Goal: Transaction & Acquisition: Purchase product/service

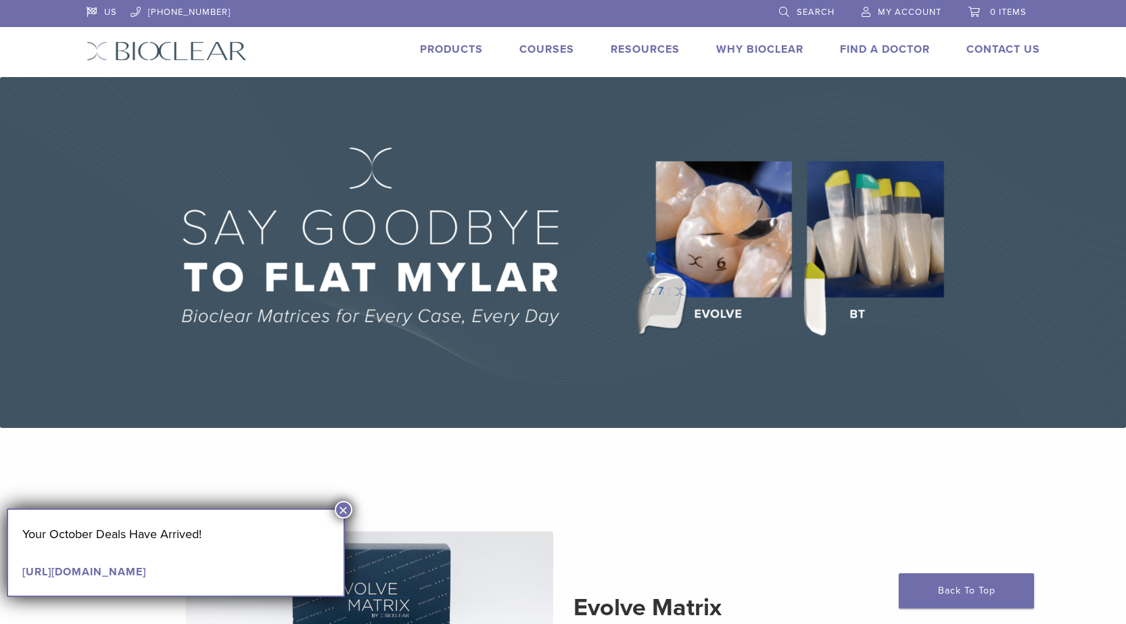
click at [341, 509] on button "×" at bounding box center [344, 510] width 18 height 18
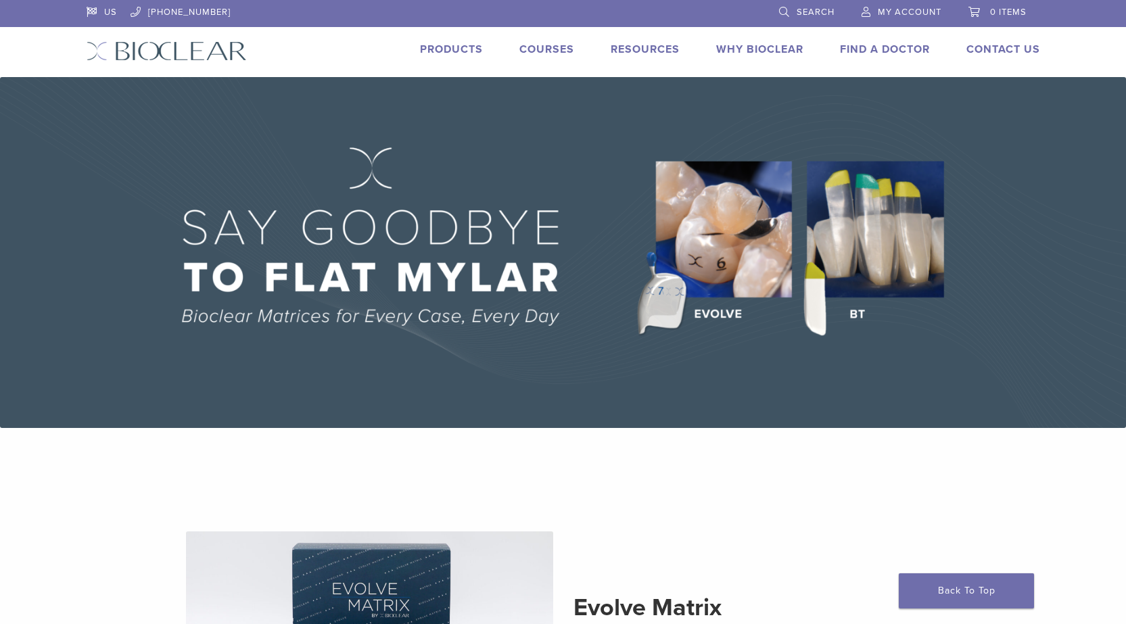
click at [459, 53] on link "Products" at bounding box center [451, 50] width 63 height 14
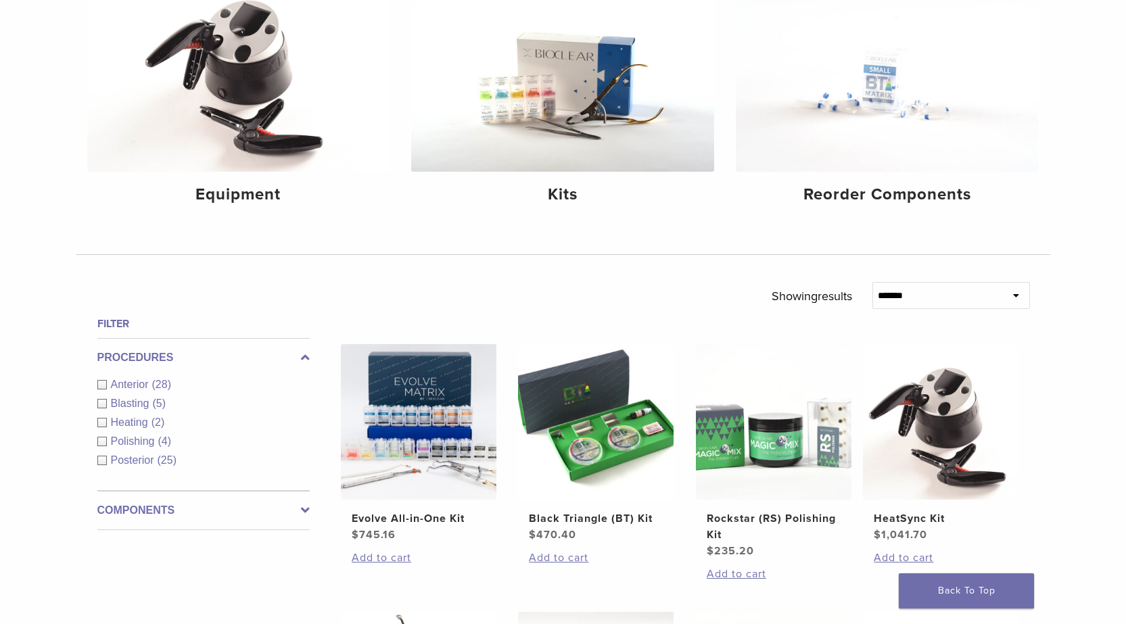
scroll to position [203, 0]
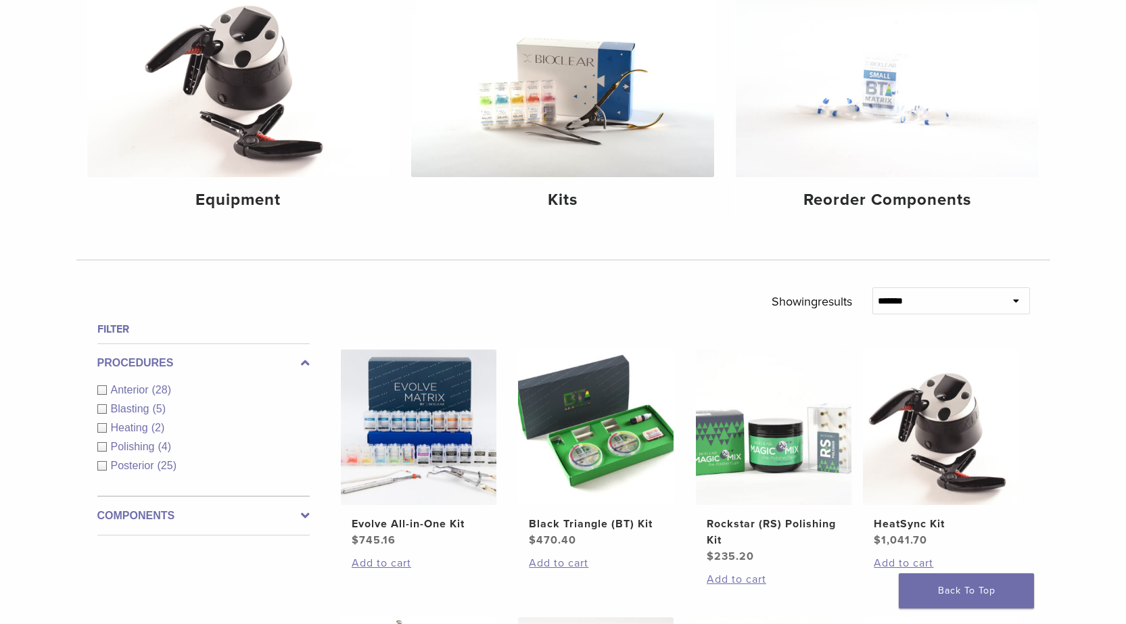
click at [305, 513] on icon at bounding box center [305, 516] width 9 height 16
click at [138, 522] on link "See 3 more" at bounding box center [128, 524] width 63 height 14
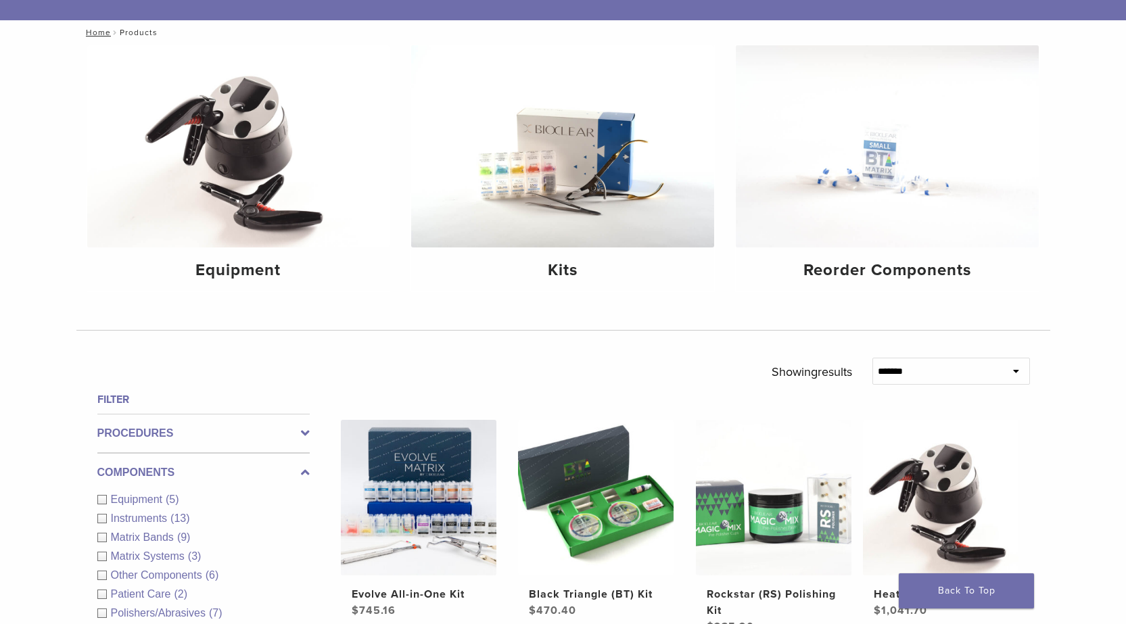
scroll to position [0, 0]
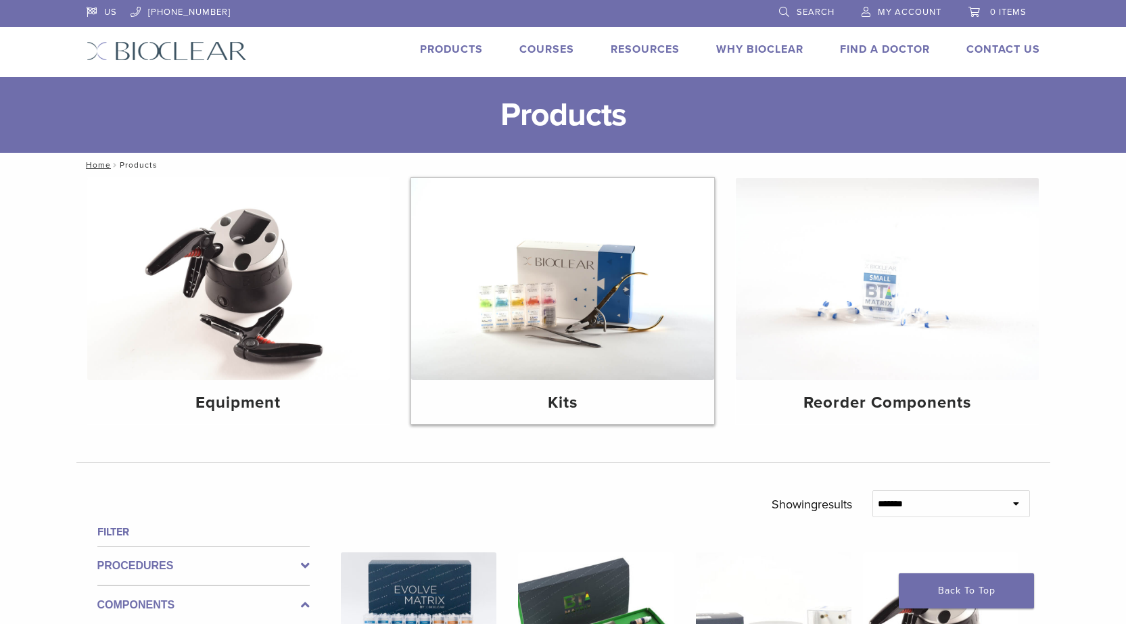
click at [562, 363] on img at bounding box center [562, 279] width 303 height 202
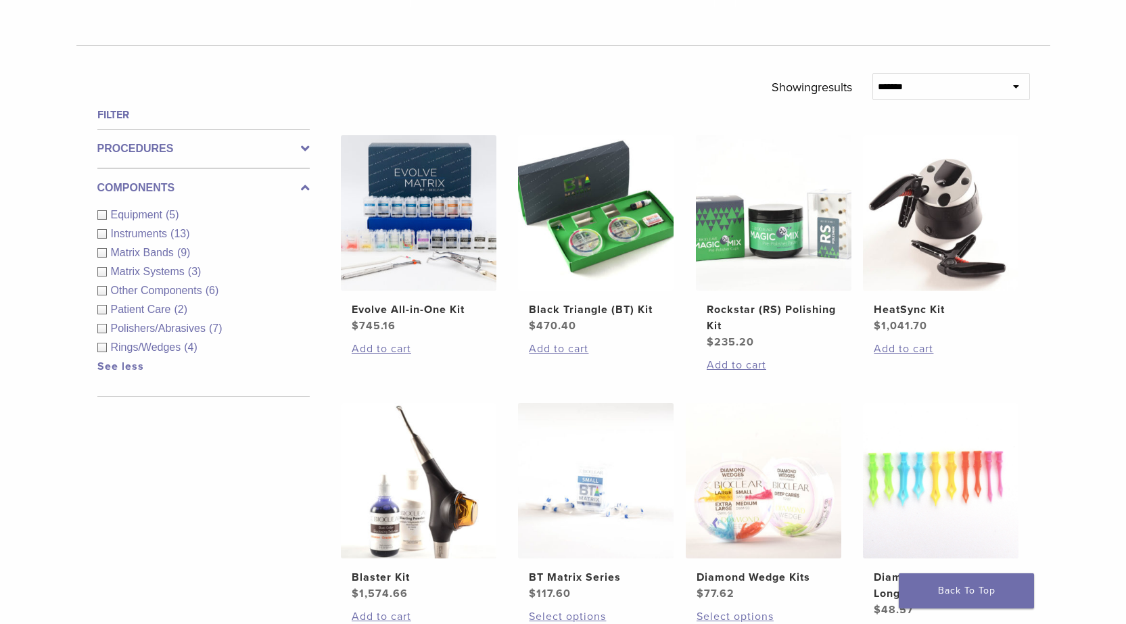
scroll to position [676, 0]
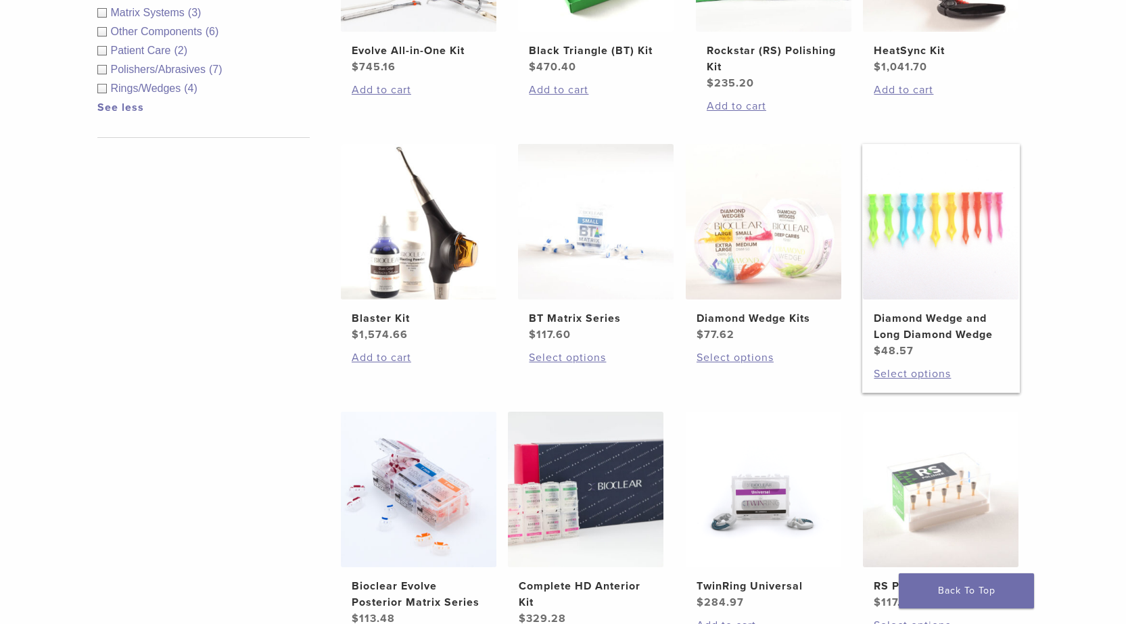
click at [947, 238] on img at bounding box center [941, 222] width 156 height 156
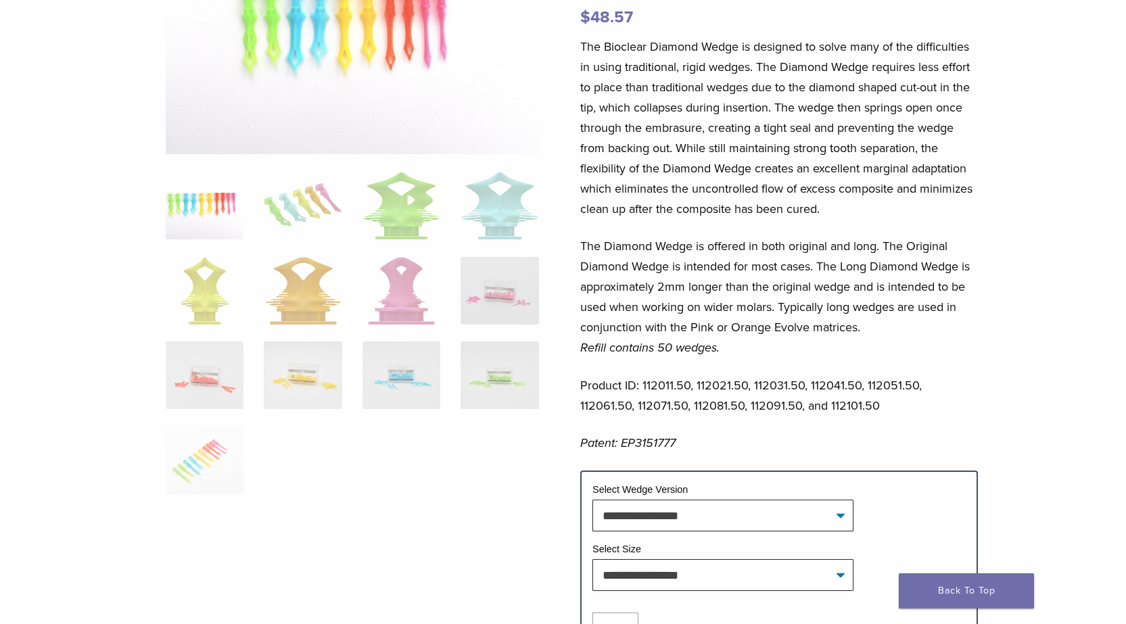
scroll to position [338, 0]
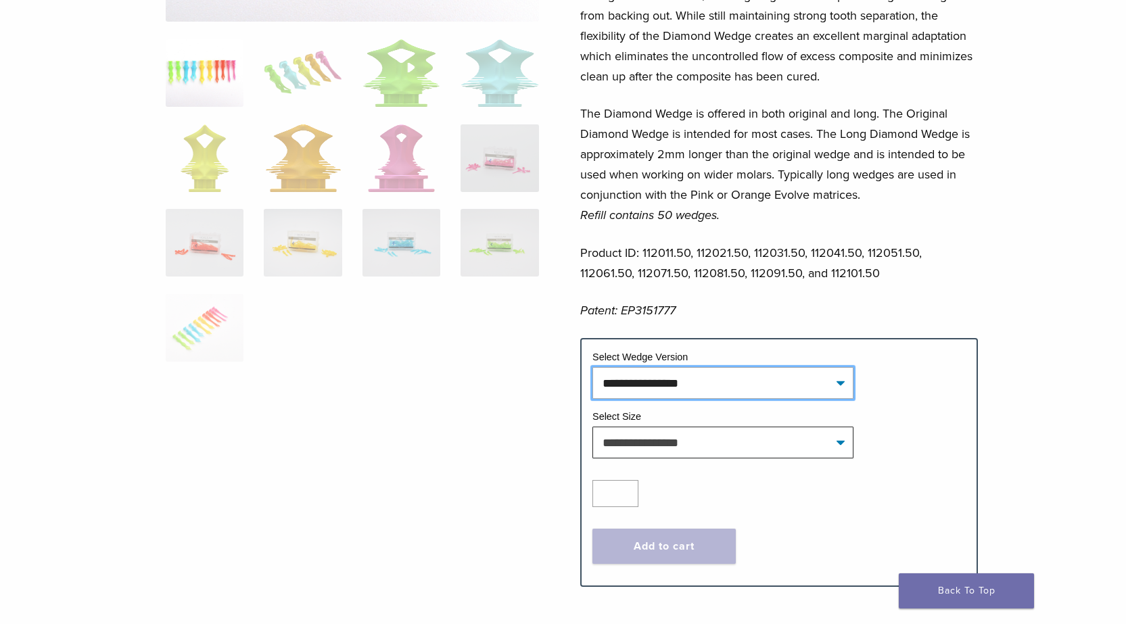
click at [722, 380] on select "**********" at bounding box center [723, 382] width 261 height 31
click at [368, 387] on div at bounding box center [352, 175] width 373 height 780
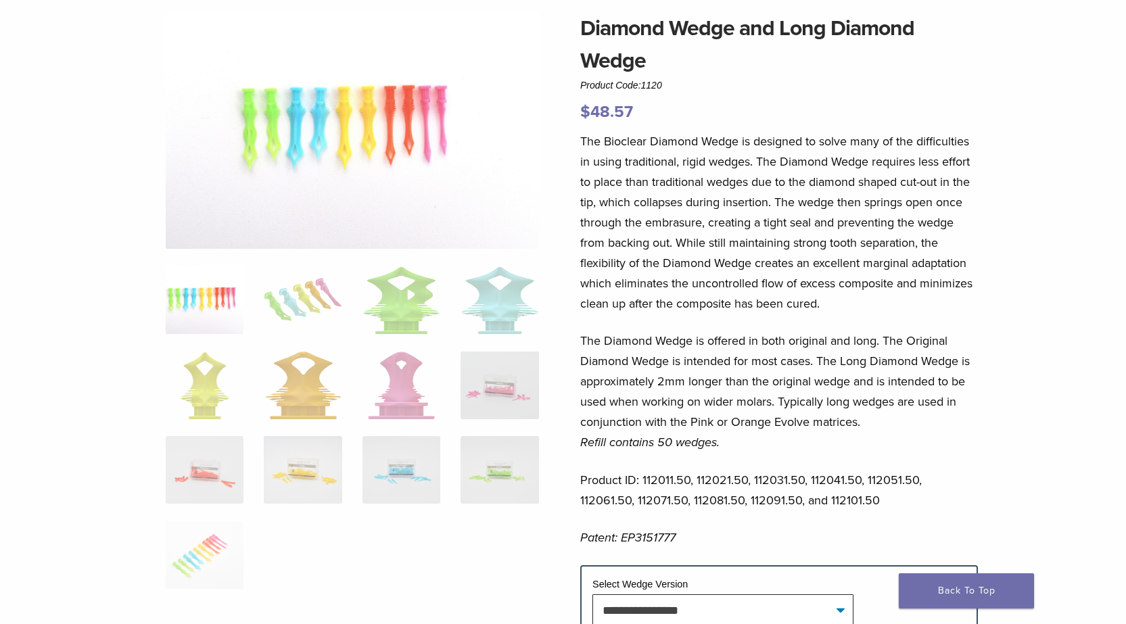
scroll to position [203, 0]
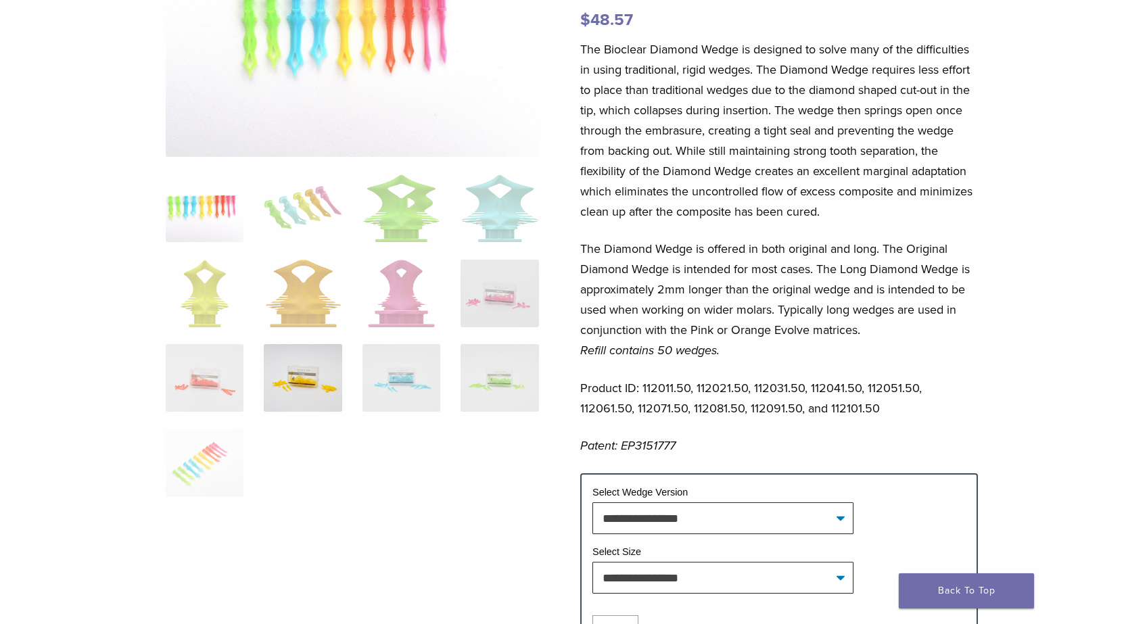
click at [310, 392] on img at bounding box center [303, 378] width 78 height 68
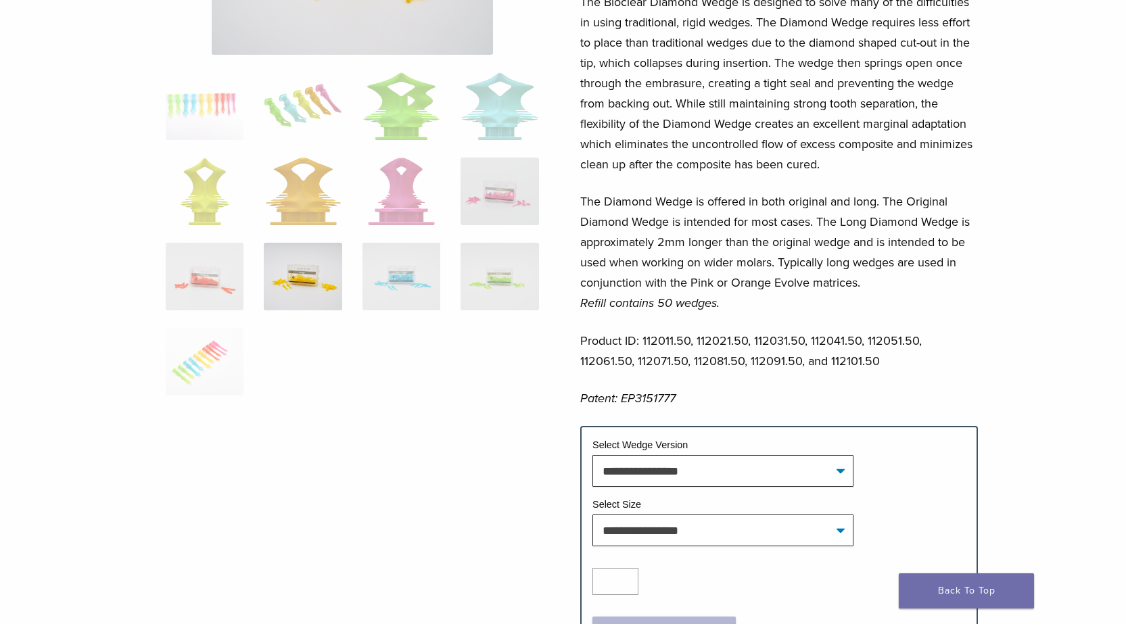
scroll to position [338, 0]
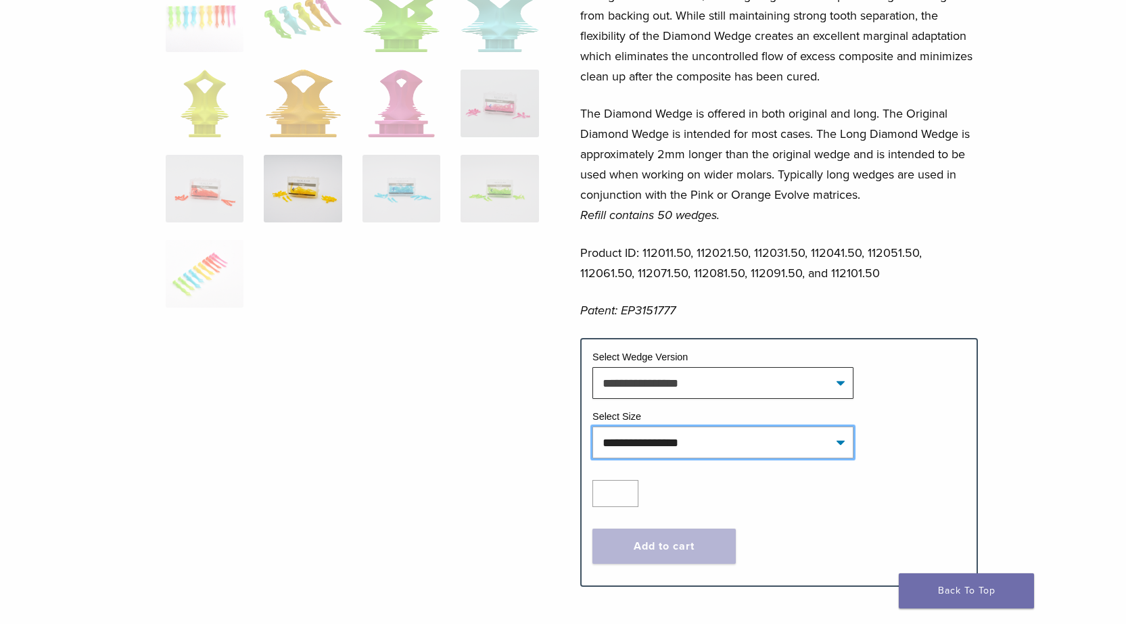
click at [689, 452] on select "**********" at bounding box center [723, 442] width 261 height 31
click at [436, 416] on div at bounding box center [352, 175] width 373 height 780
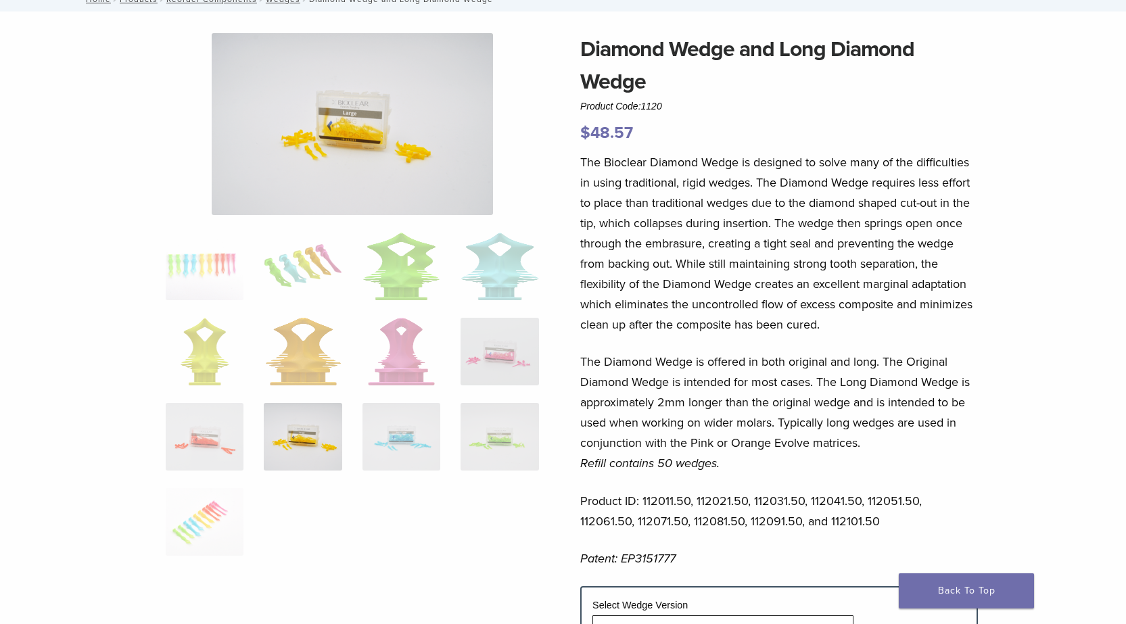
scroll to position [68, 0]
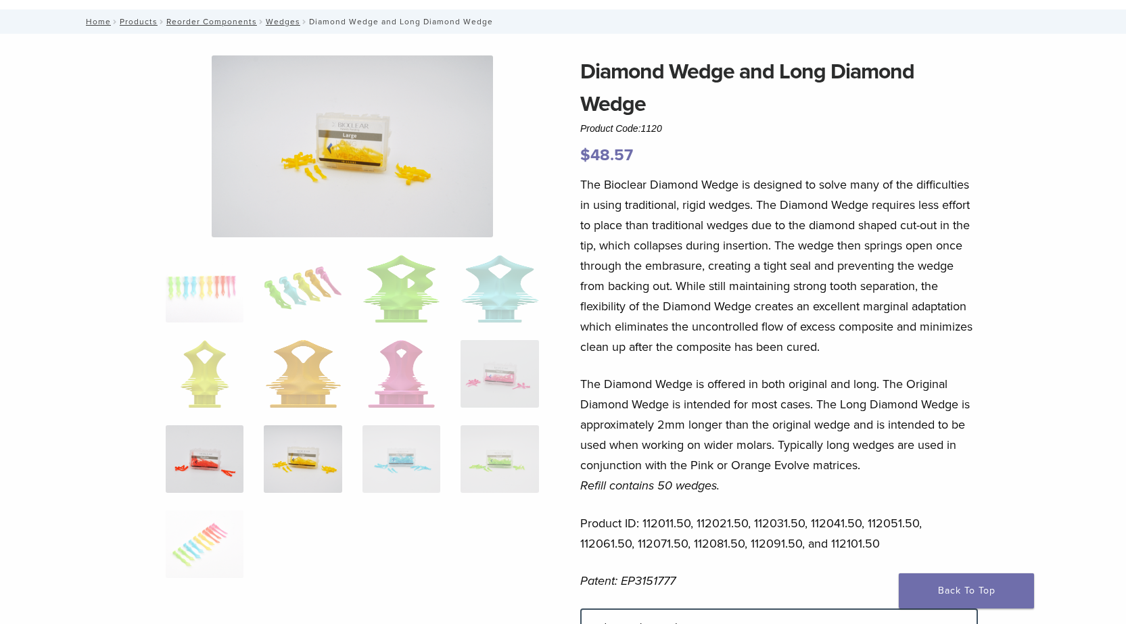
click at [188, 460] on img at bounding box center [205, 459] width 78 height 68
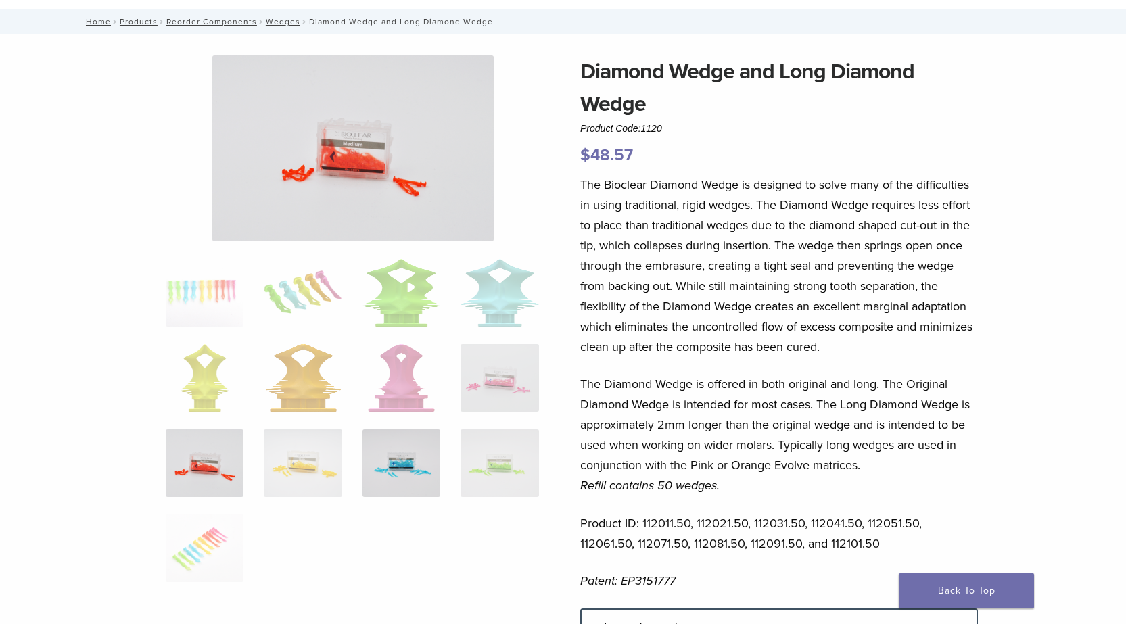
click at [419, 460] on img at bounding box center [402, 464] width 78 height 68
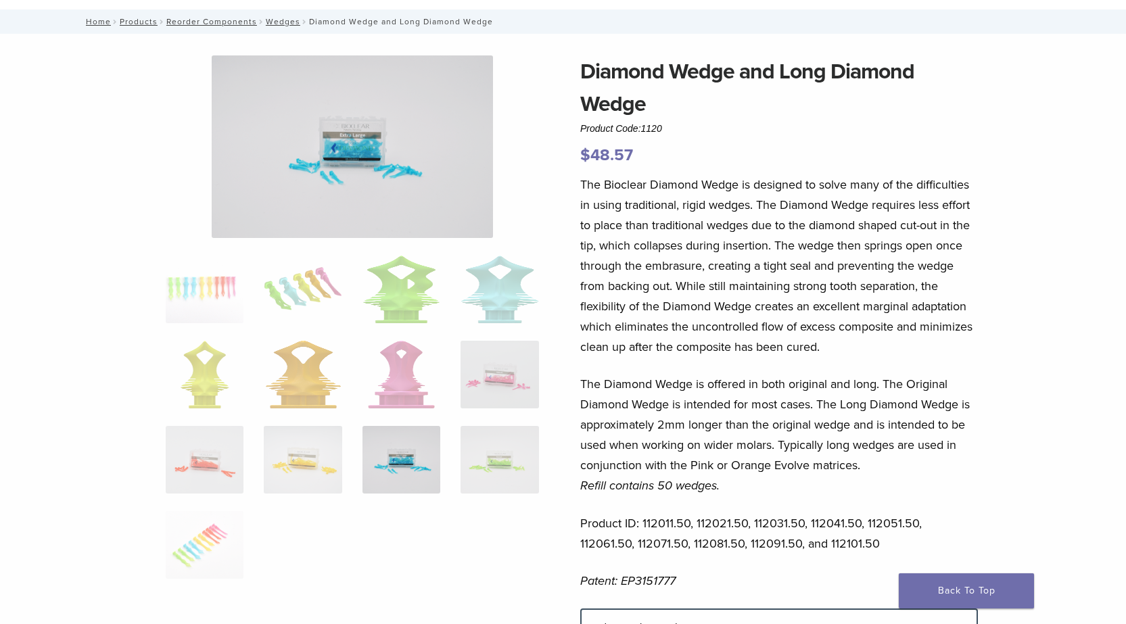
click at [551, 460] on div "Diamond Wedge and Long Diamond Wedge Product Code: 1120 $ 48.57 Diamond Wedge a…" at bounding box center [563, 465] width 974 height 820
click at [506, 460] on img at bounding box center [500, 460] width 78 height 68
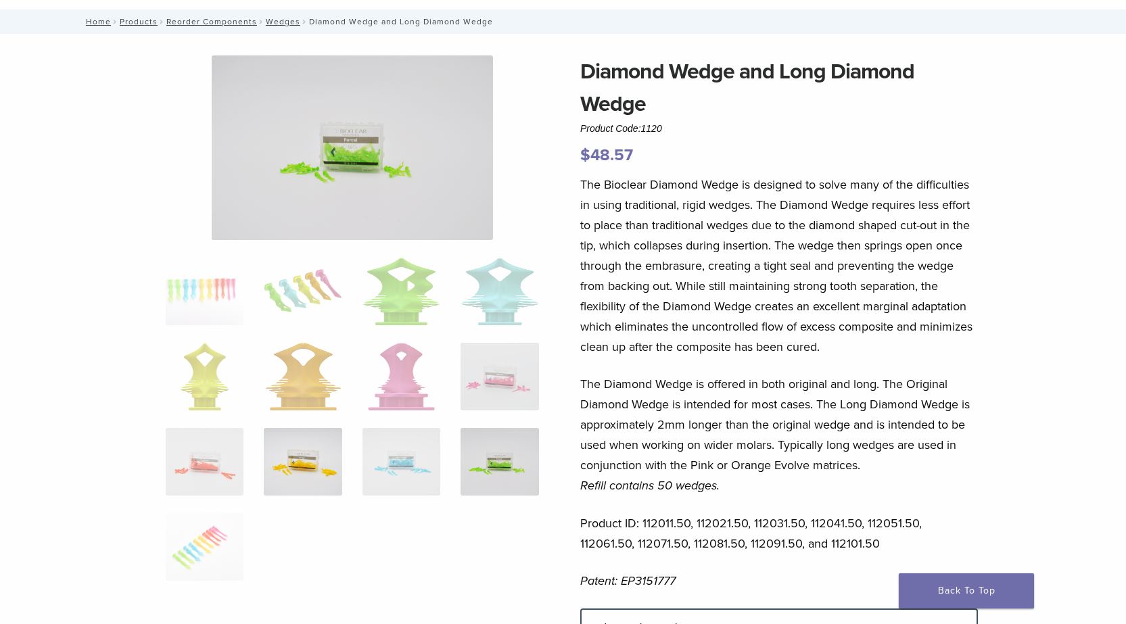
click at [304, 469] on img at bounding box center [303, 462] width 78 height 68
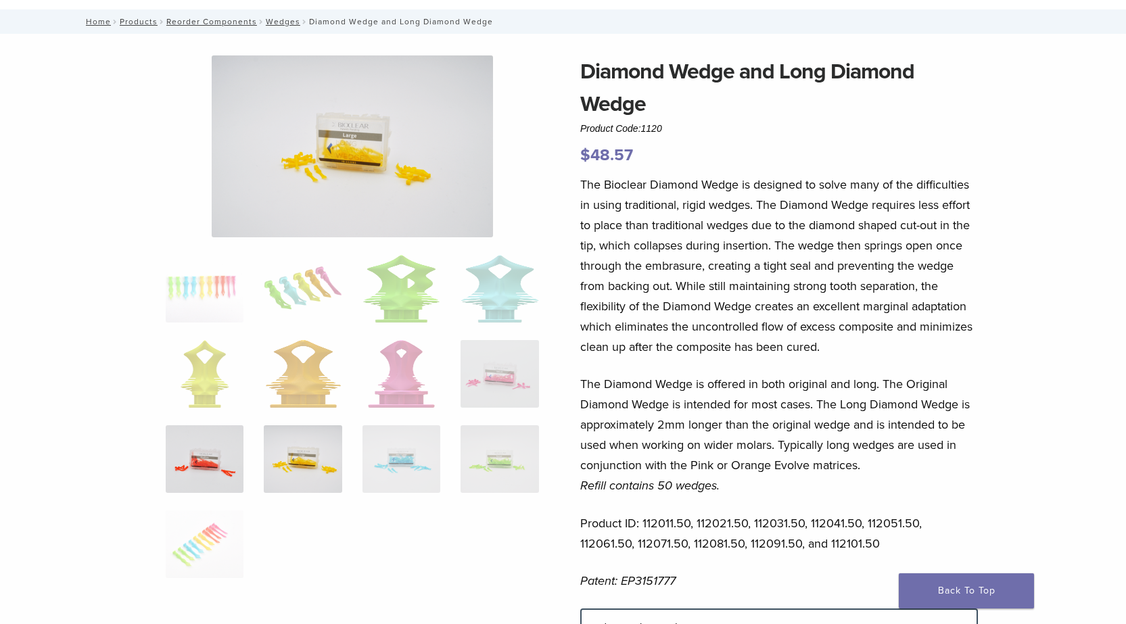
click at [238, 471] on img at bounding box center [205, 459] width 78 height 68
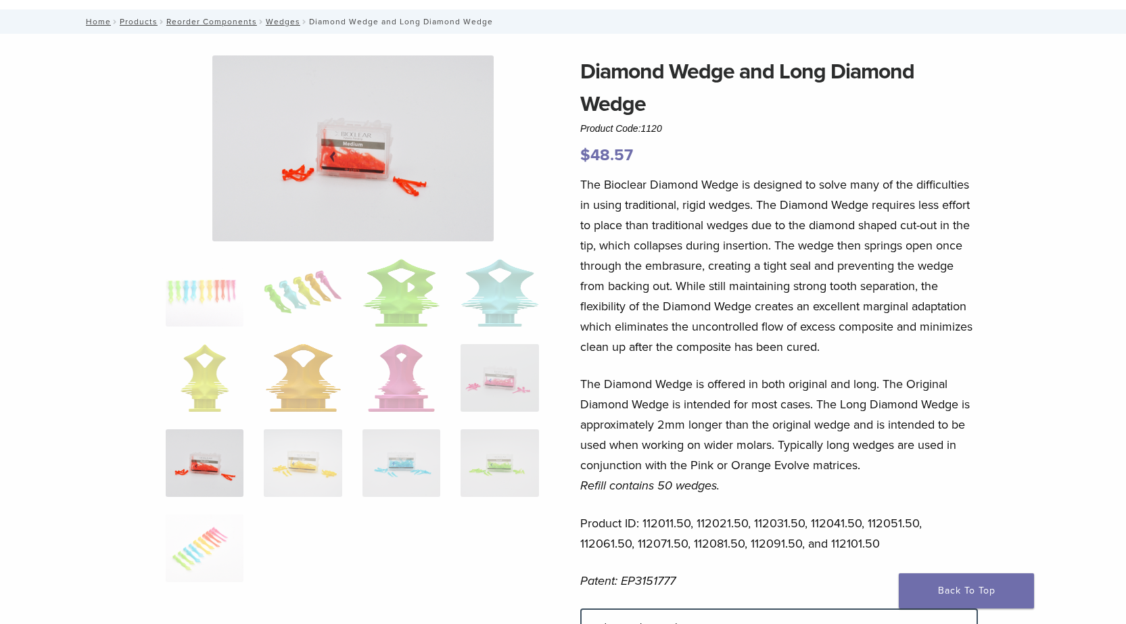
click at [355, 472] on ol at bounding box center [353, 429] width 394 height 341
click at [410, 472] on img at bounding box center [402, 464] width 78 height 68
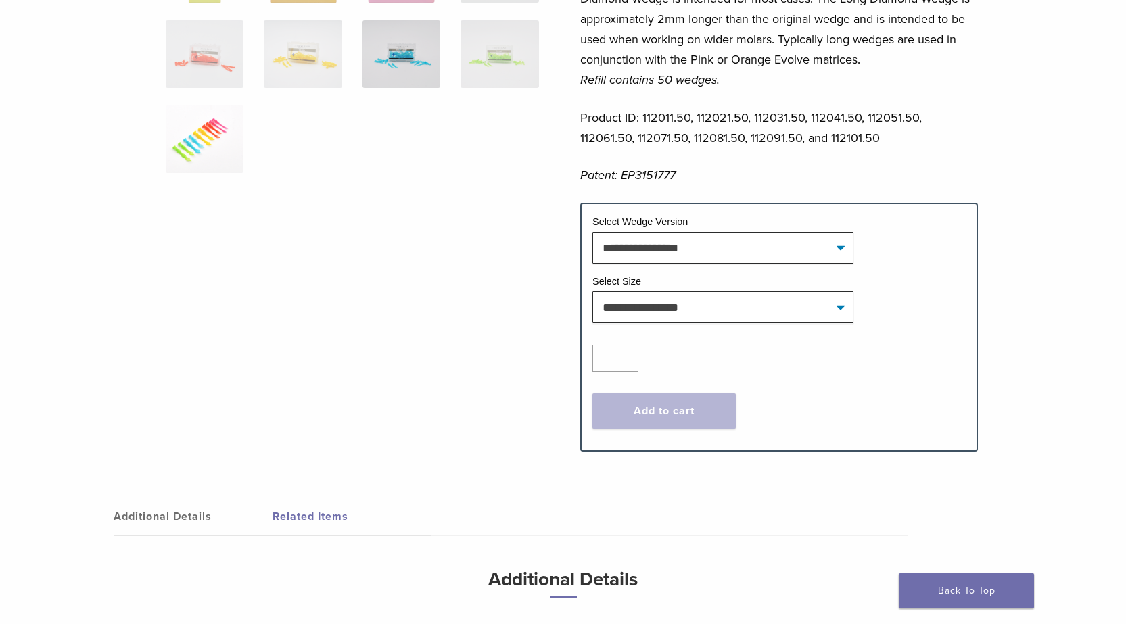
click at [215, 151] on img at bounding box center [205, 140] width 78 height 68
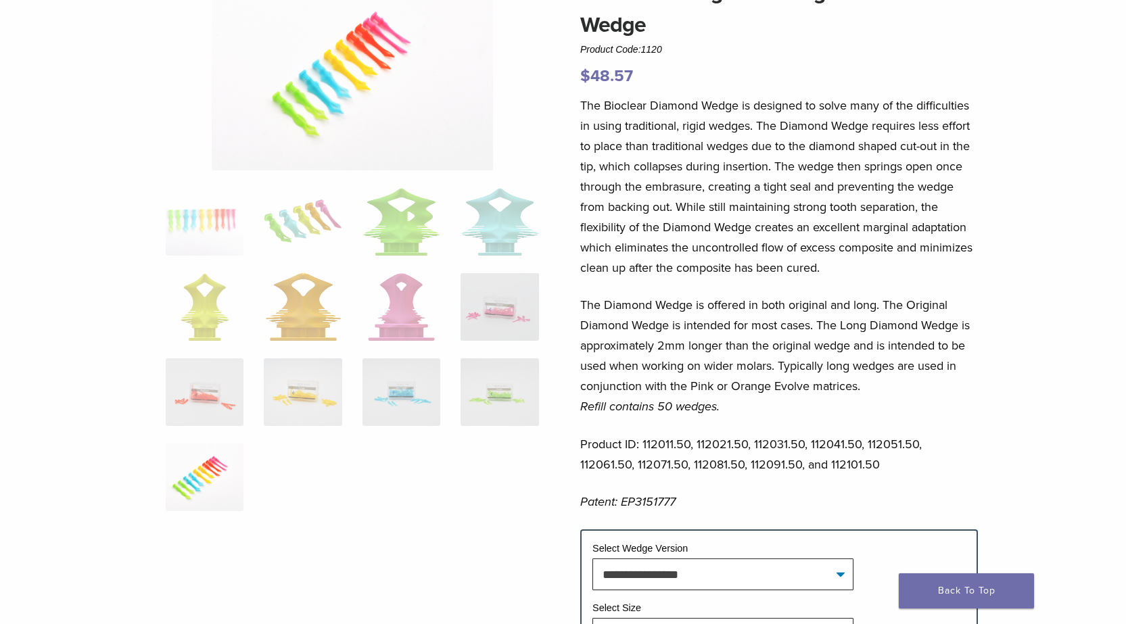
scroll to position [0, 0]
